Goal: Complete application form

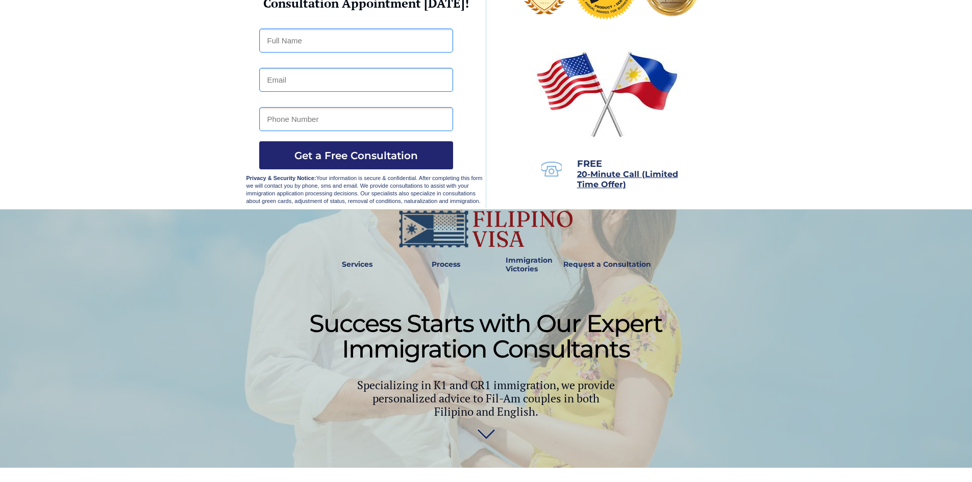
scroll to position [102, 0]
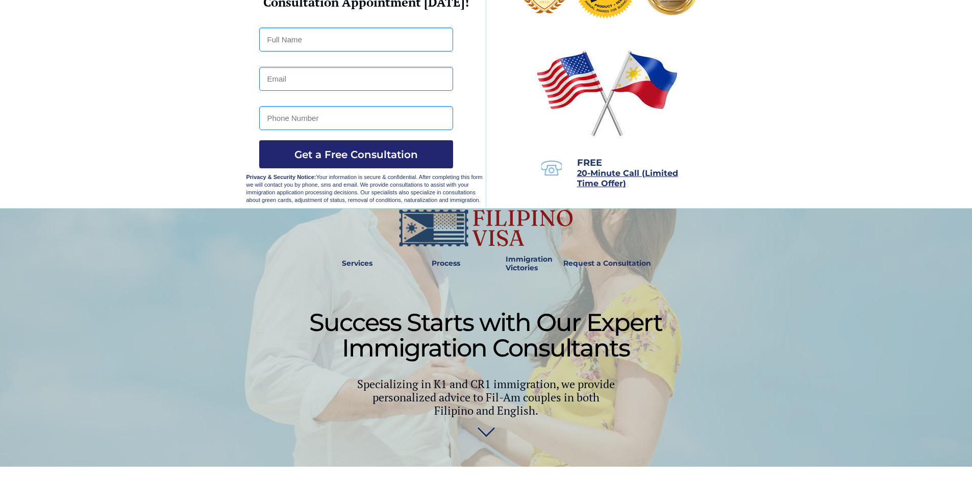
click at [343, 38] on input "text" at bounding box center [356, 40] width 194 height 24
type input "[PERSON_NAME]"
click at [336, 80] on input "email" at bounding box center [356, 79] width 194 height 24
type input "[EMAIL_ADDRESS][DOMAIN_NAME]"
click at [345, 120] on input "tel" at bounding box center [356, 118] width 194 height 24
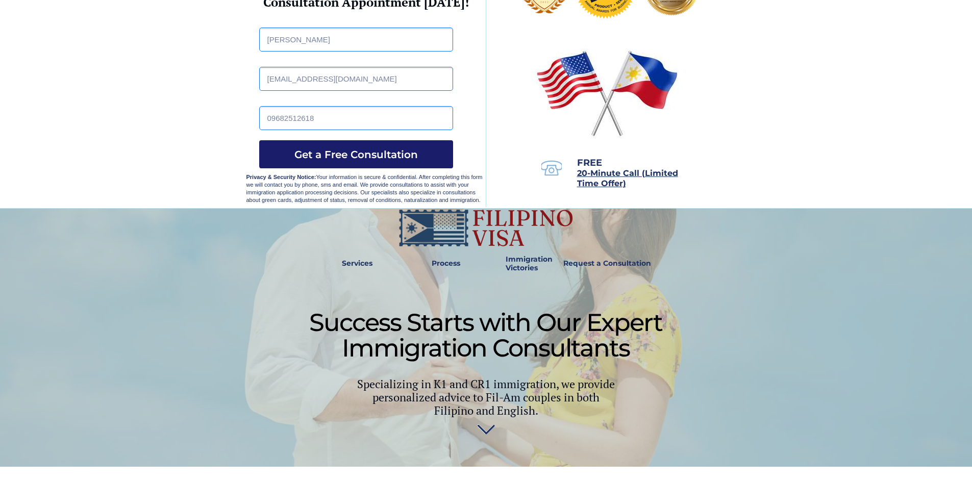
type input "09682512618"
click at [353, 148] on span "Get a Free Consultation" at bounding box center [356, 154] width 194 height 12
